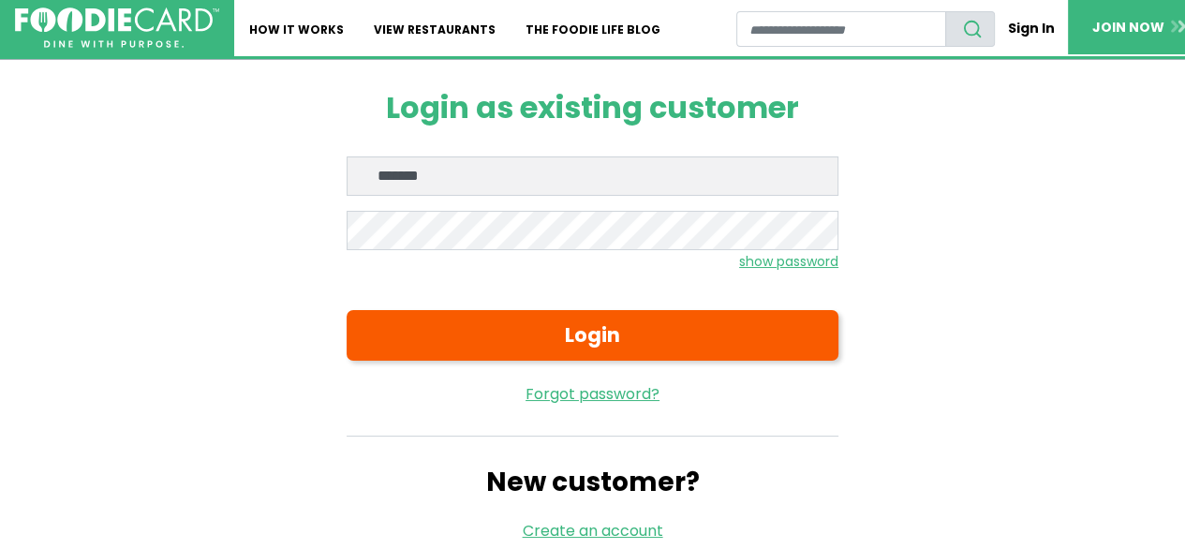
type input "**********"
click at [759, 263] on small "show password" at bounding box center [788, 261] width 99 height 19
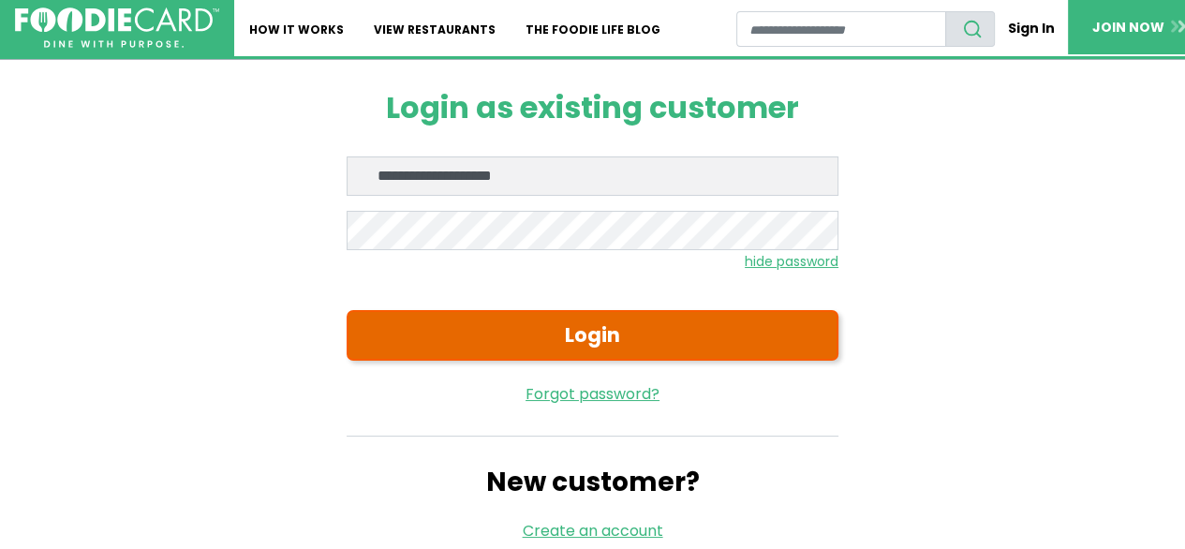
click at [622, 342] on button "Login" at bounding box center [593, 335] width 492 height 51
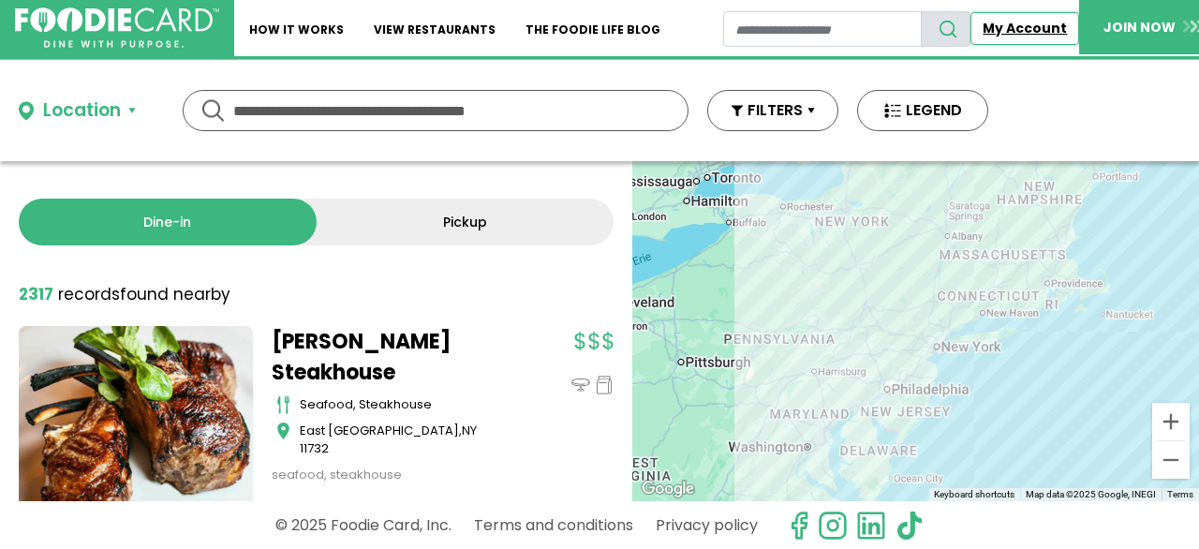
click at [1010, 30] on link "My Account" at bounding box center [1024, 28] width 109 height 33
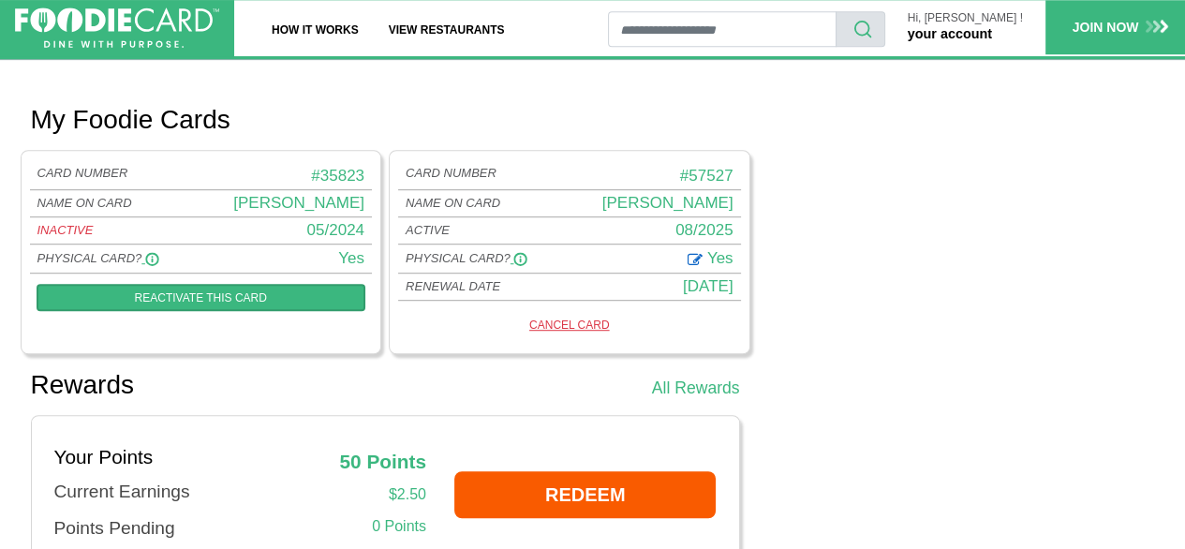
scroll to position [1025, 0]
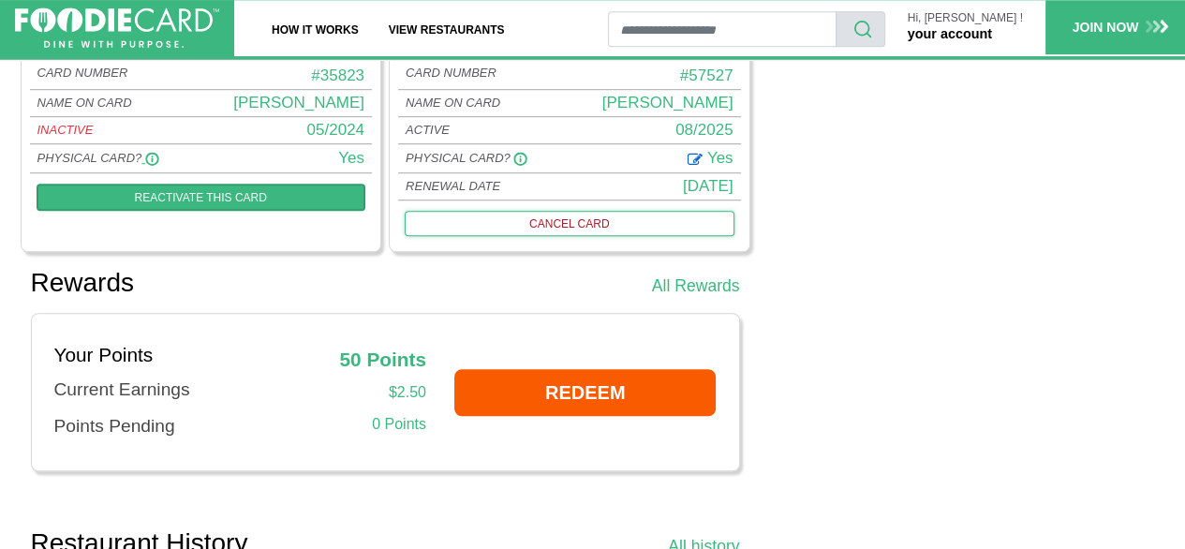
click at [552, 216] on link "CANCEL CARD" at bounding box center [570, 223] width 330 height 24
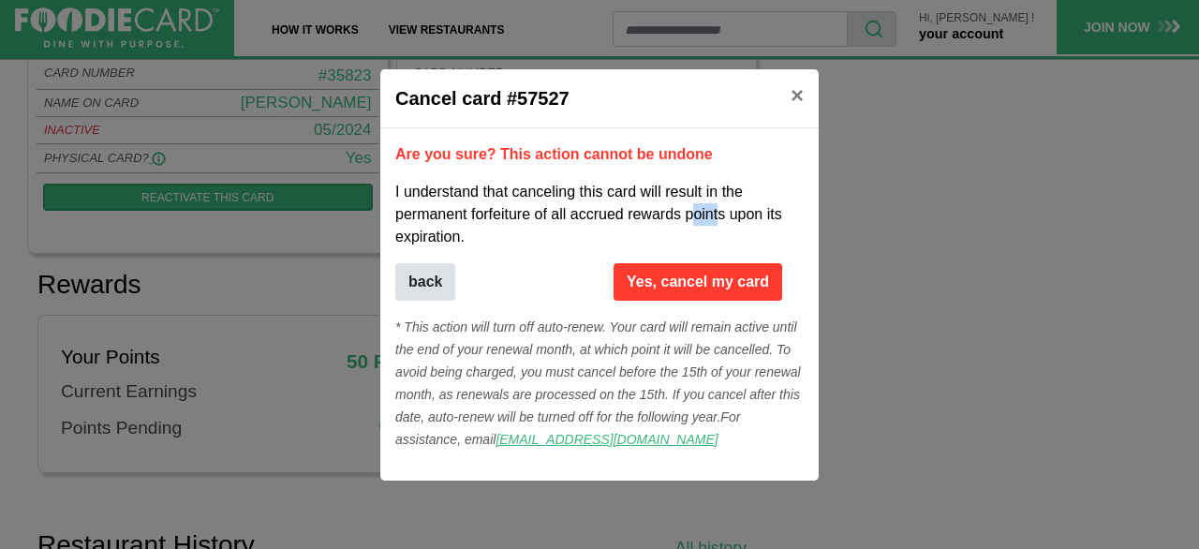
click at [552, 216] on p "I understand that canceling this card will result in the permanent forfeiture o…" at bounding box center [599, 214] width 408 height 67
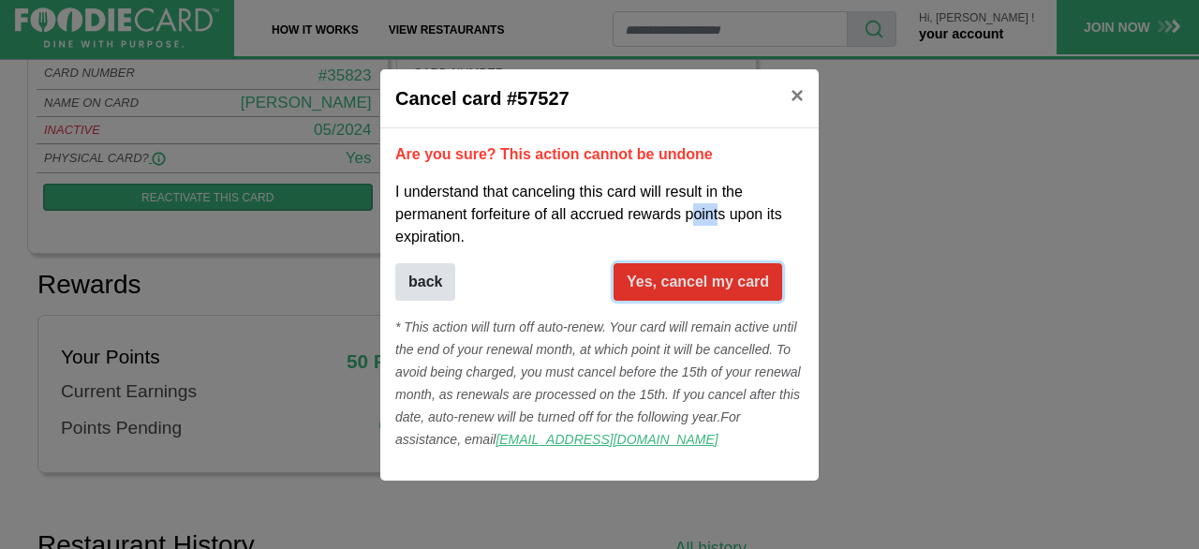
click at [658, 285] on button "Yes, cancel my card" at bounding box center [697, 281] width 169 height 37
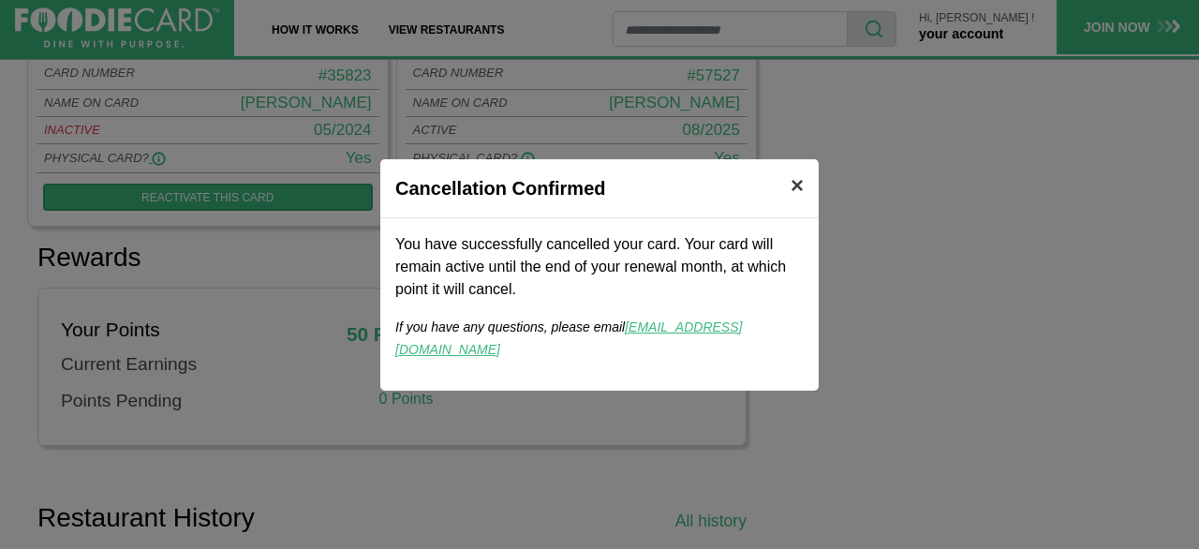
click at [799, 188] on span "×" at bounding box center [796, 184] width 13 height 25
